Goal: Transaction & Acquisition: Book appointment/travel/reservation

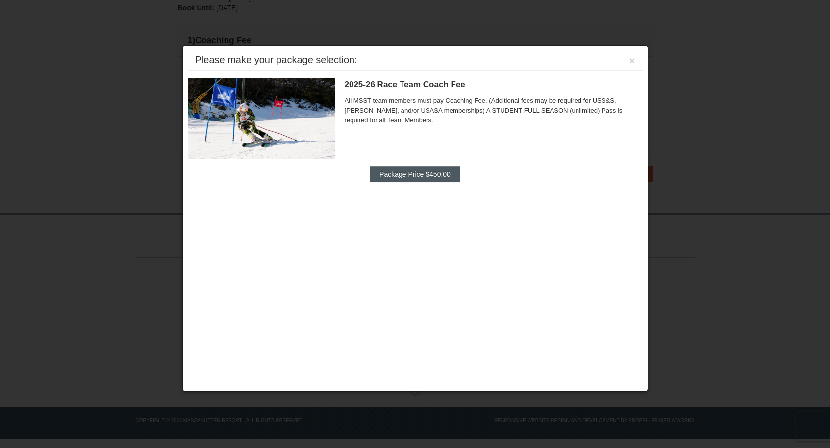
click at [404, 176] on button "Package Price $450.00" at bounding box center [415, 175] width 91 height 16
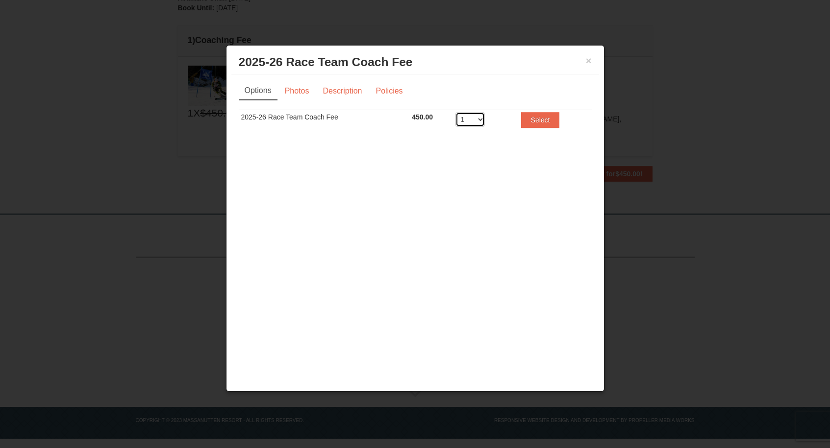
select select "2"
click at [546, 121] on button "Select" at bounding box center [540, 120] width 39 height 16
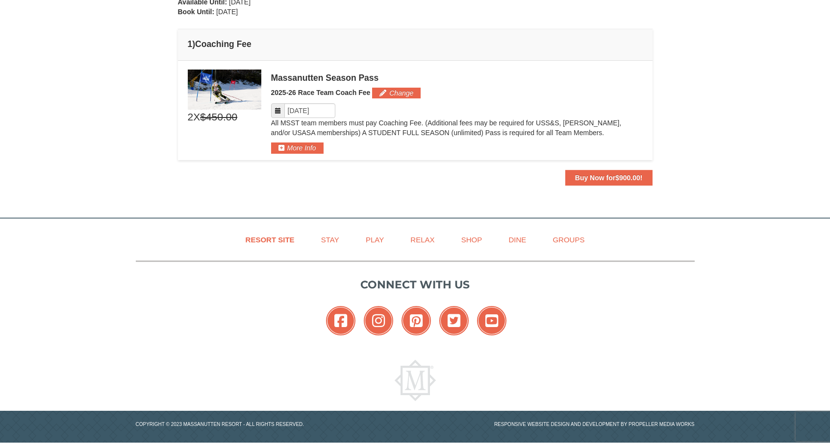
scroll to position [155, 0]
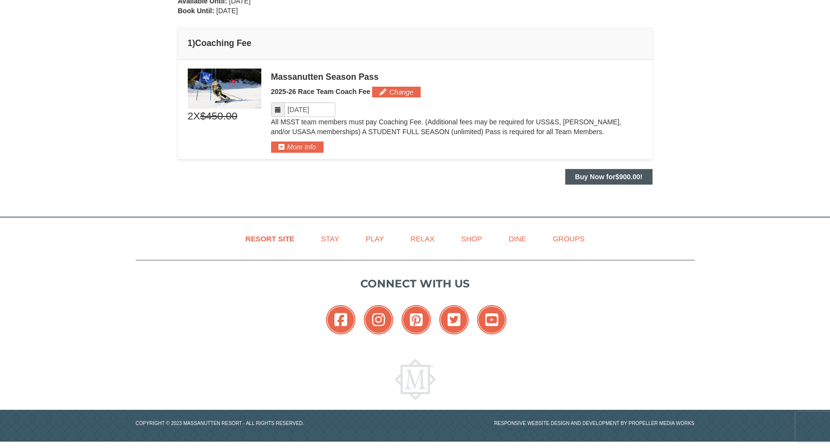
click at [591, 178] on strong "Buy Now for $900.00 !" at bounding box center [609, 177] width 68 height 8
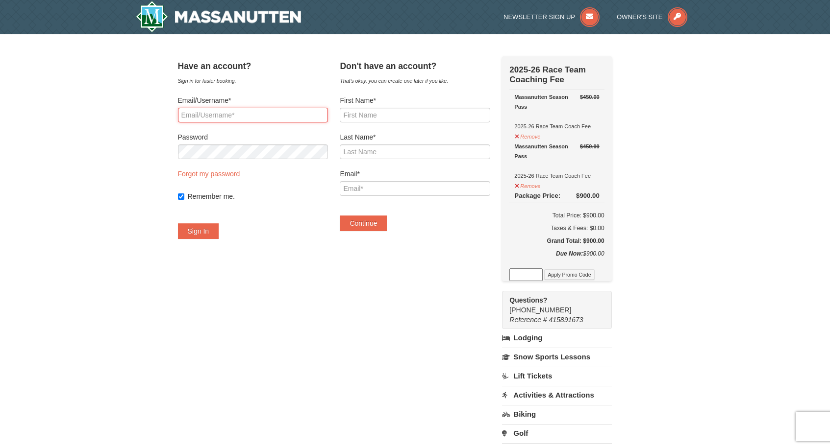
type input "trisha.blackwell@gmail.com"
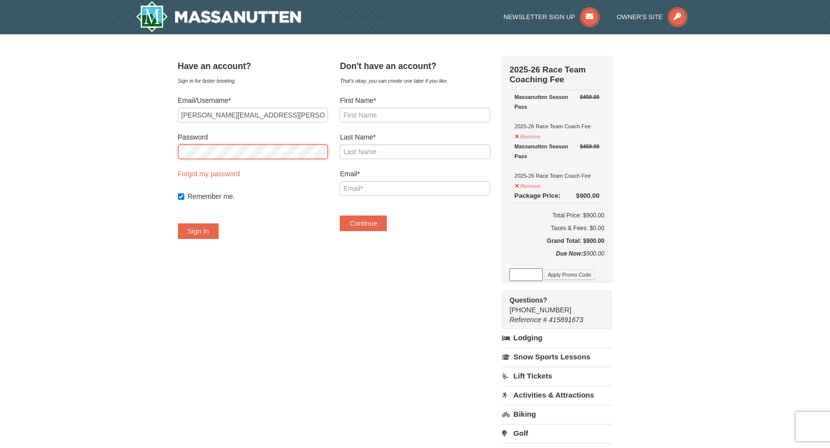
click at [210, 231] on button "Sign In" at bounding box center [198, 231] width 41 height 16
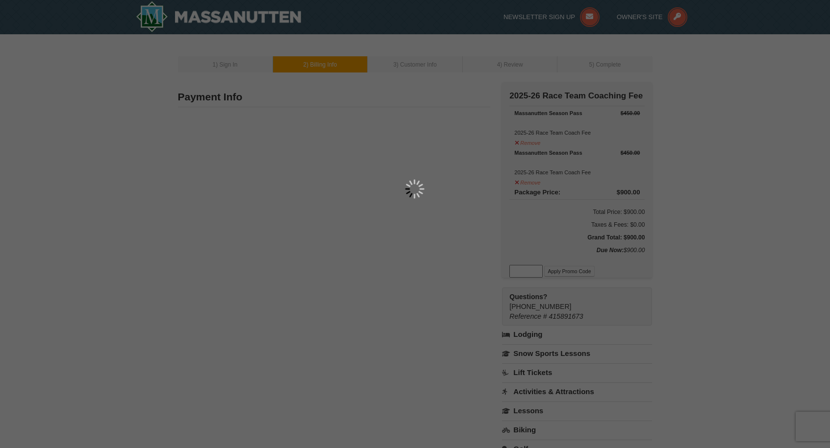
type input "8905 Chianti Ter"
type input "Bristow"
type input "20136"
type input "540"
type input "604"
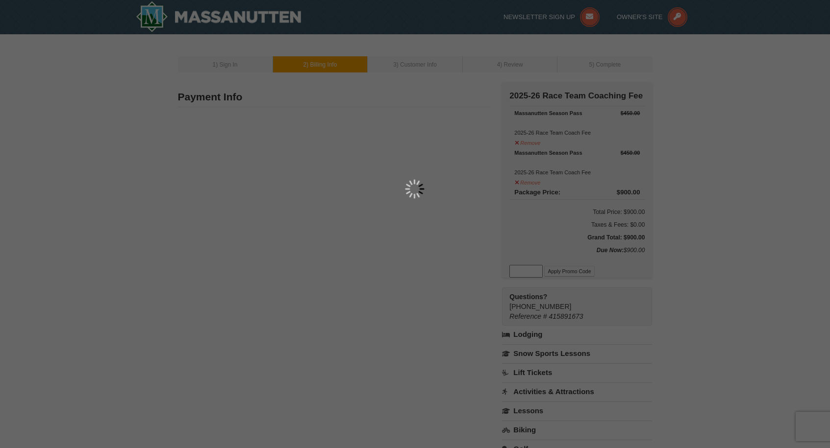
type input "1529"
type input "Trisha.blackwell@gmail.com"
select select "VA"
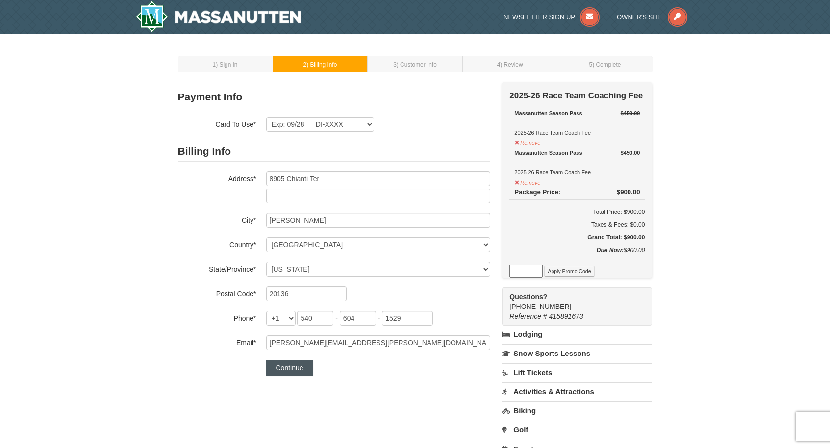
click at [293, 369] on button "Continue" at bounding box center [289, 368] width 47 height 16
select select
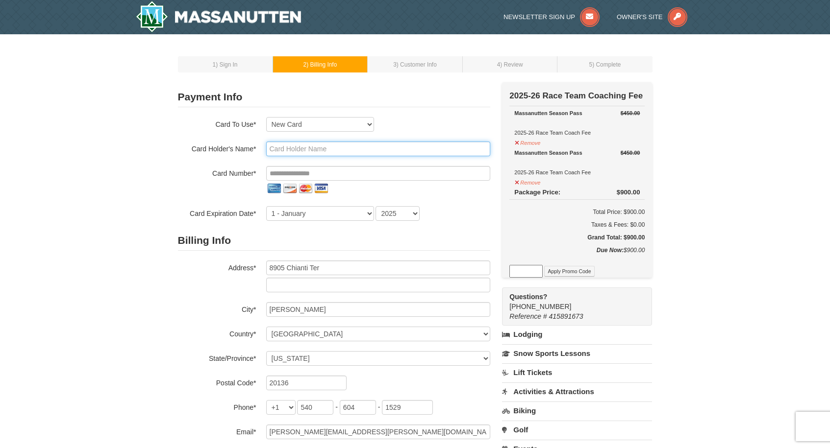
click at [325, 154] on input "text" at bounding box center [378, 149] width 224 height 15
type input "Trish Synan"
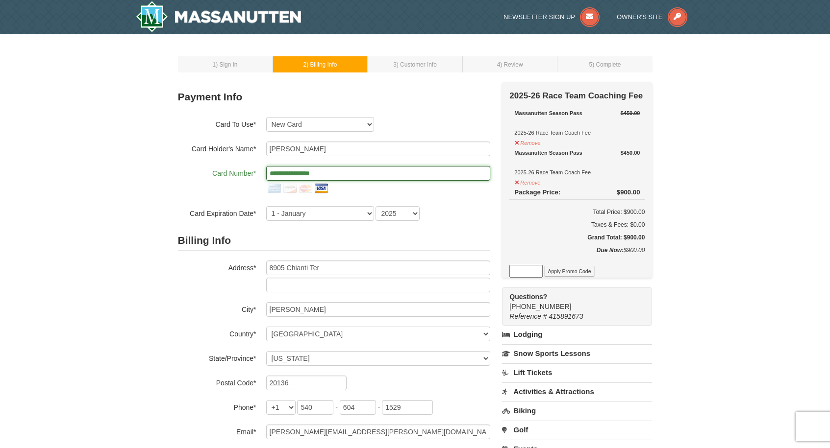
type input "**********"
select select "8"
select select "2030"
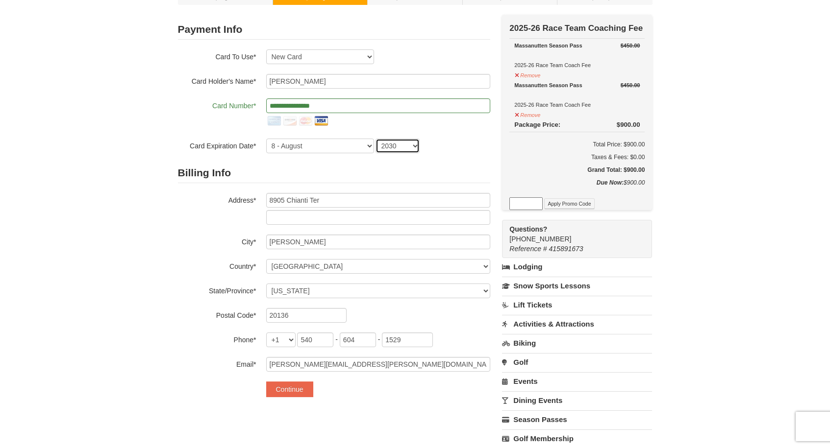
scroll to position [86, 0]
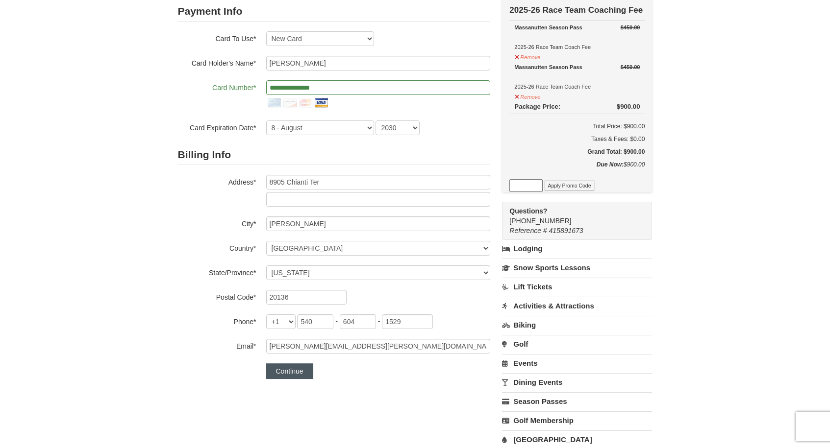
click at [285, 376] on button "Continue" at bounding box center [289, 372] width 47 height 16
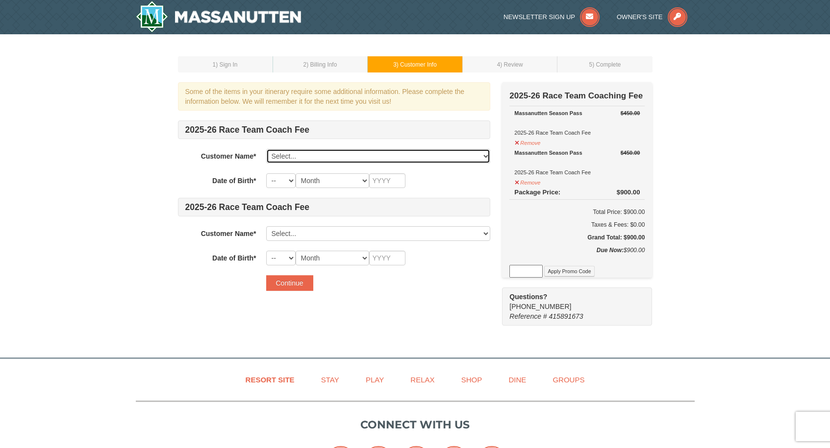
select select "25161762"
select select "24"
select select "02"
type input "2015"
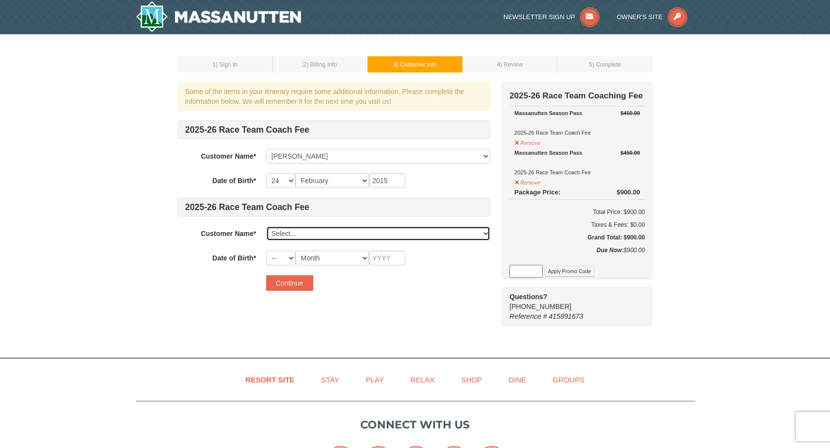
select select "25161756"
select select "01"
select select "08"
type input "2017"
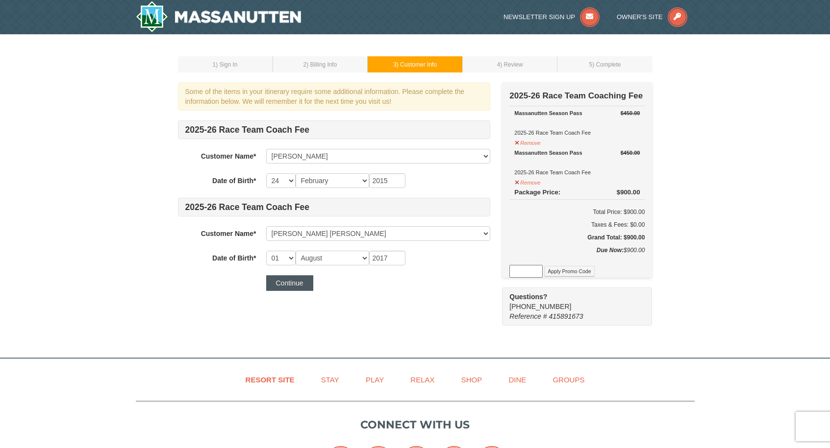
click at [297, 286] on button "Continue" at bounding box center [289, 283] width 47 height 16
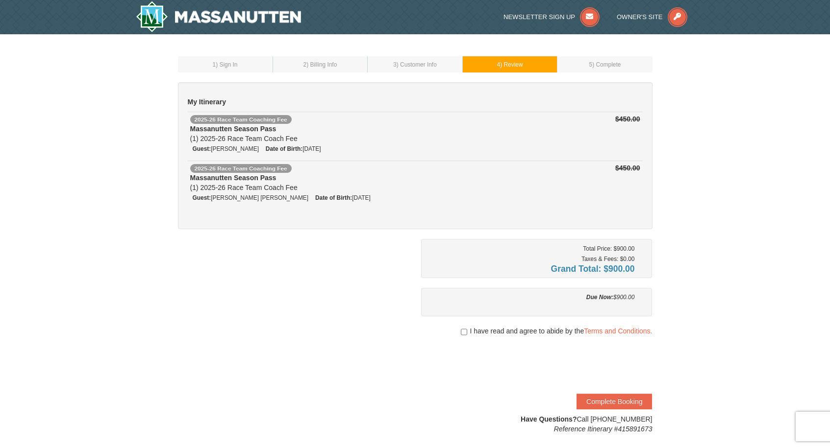
click at [464, 332] on input "checkbox" at bounding box center [464, 332] width 6 height 8
checkbox input "true"
click at [593, 400] on button "Complete Booking" at bounding box center [613, 402] width 75 height 16
